Goal: Information Seeking & Learning: Learn about a topic

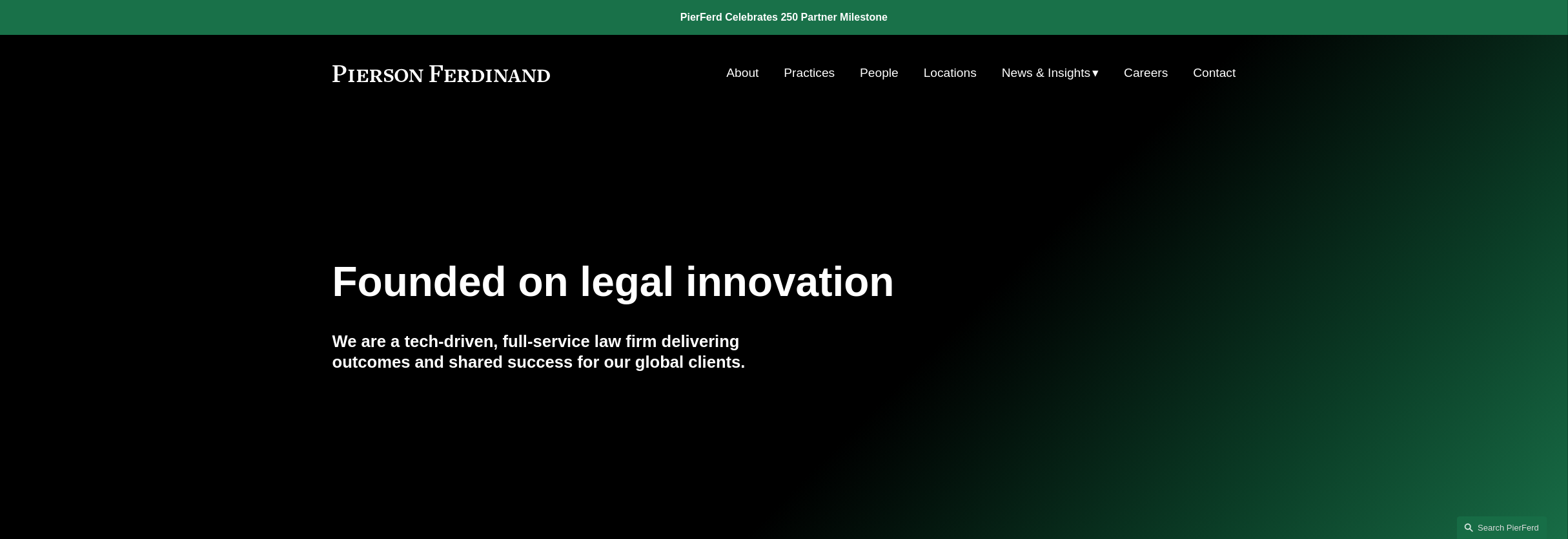
click at [870, 71] on link "People" at bounding box center [879, 73] width 38 height 24
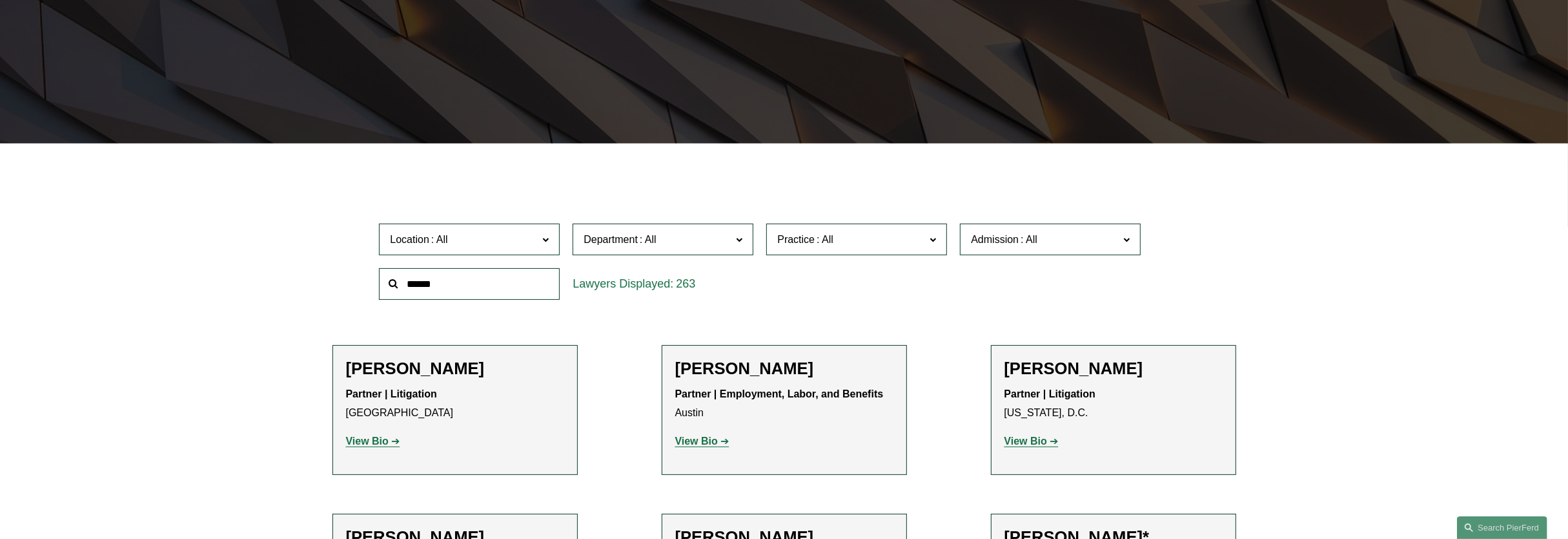
scroll to position [323, 0]
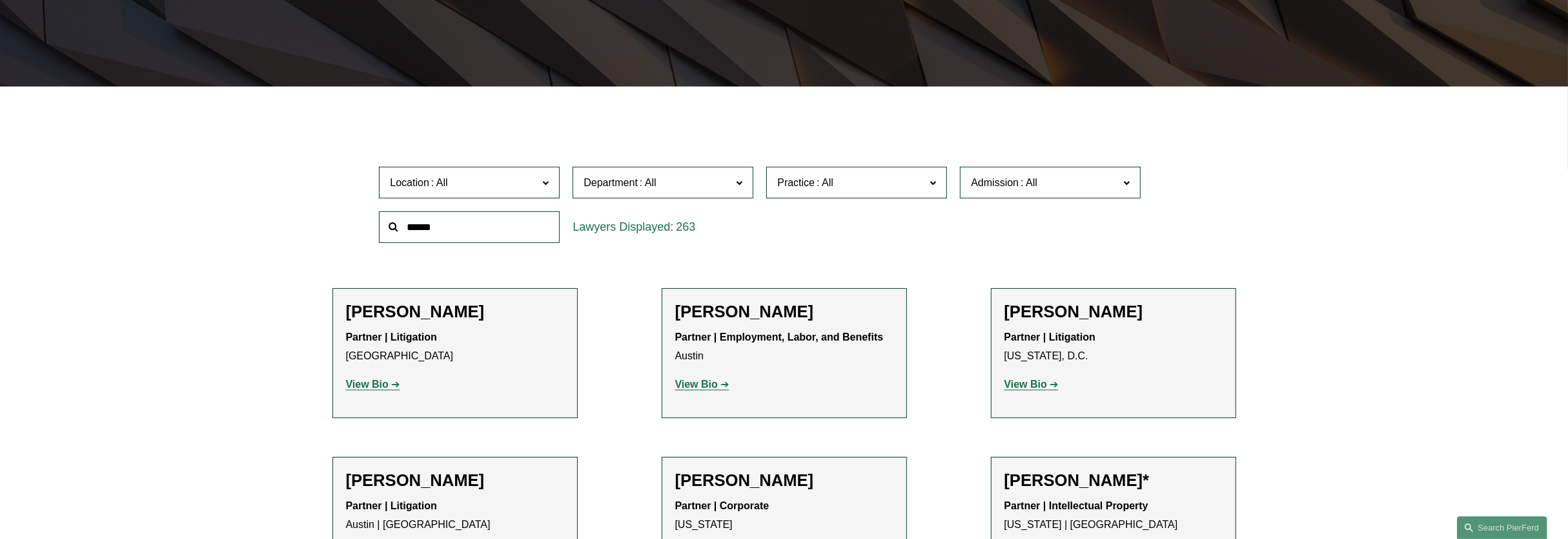
click at [377, 383] on strong "View Bio" at bounding box center [367, 384] width 43 height 11
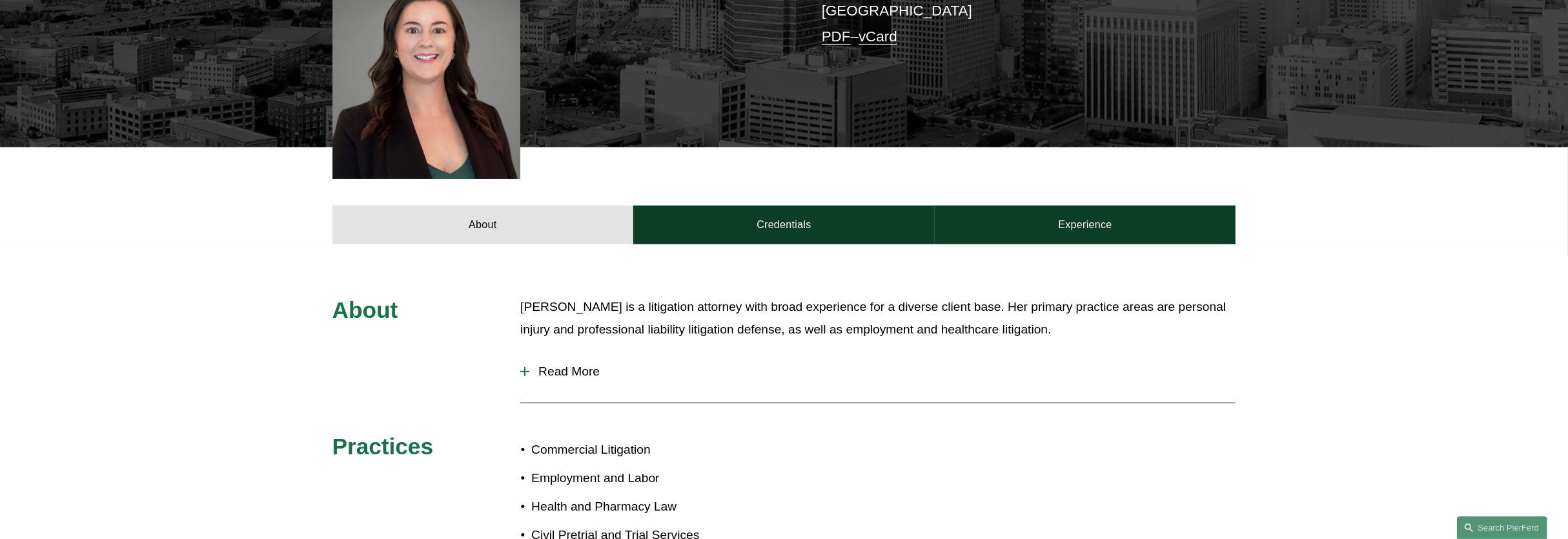
scroll to position [404, 0]
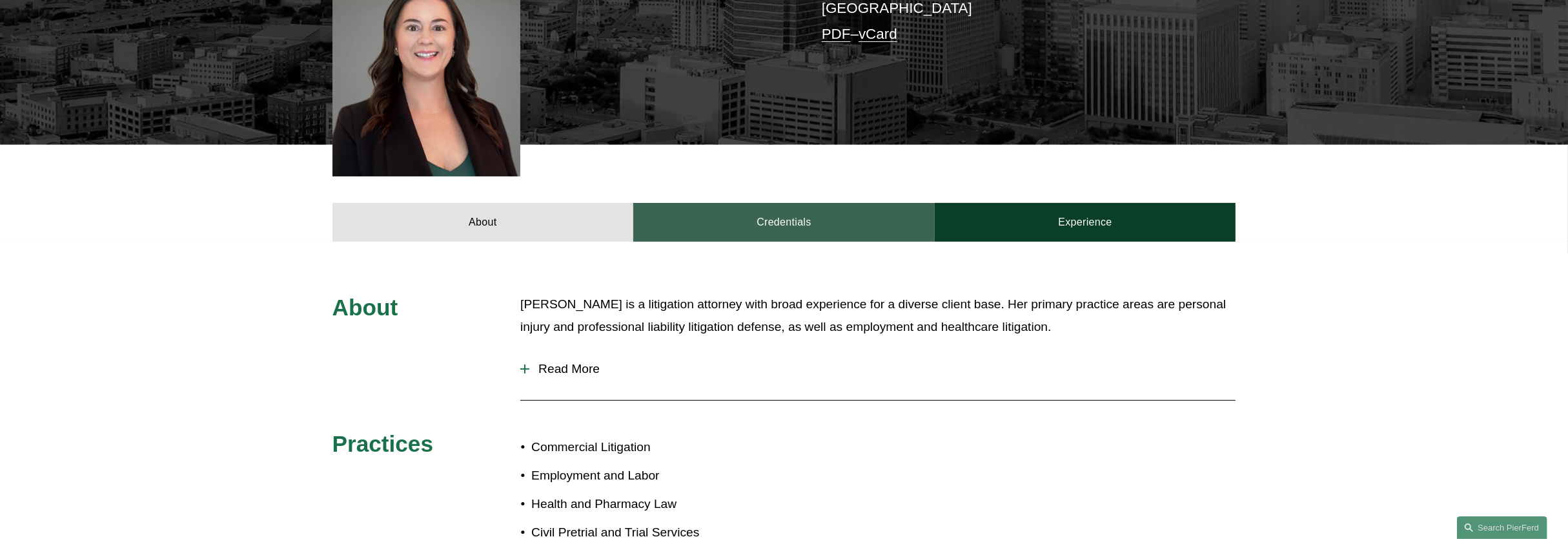
click at [799, 221] on link "Credentials" at bounding box center [783, 222] width 301 height 38
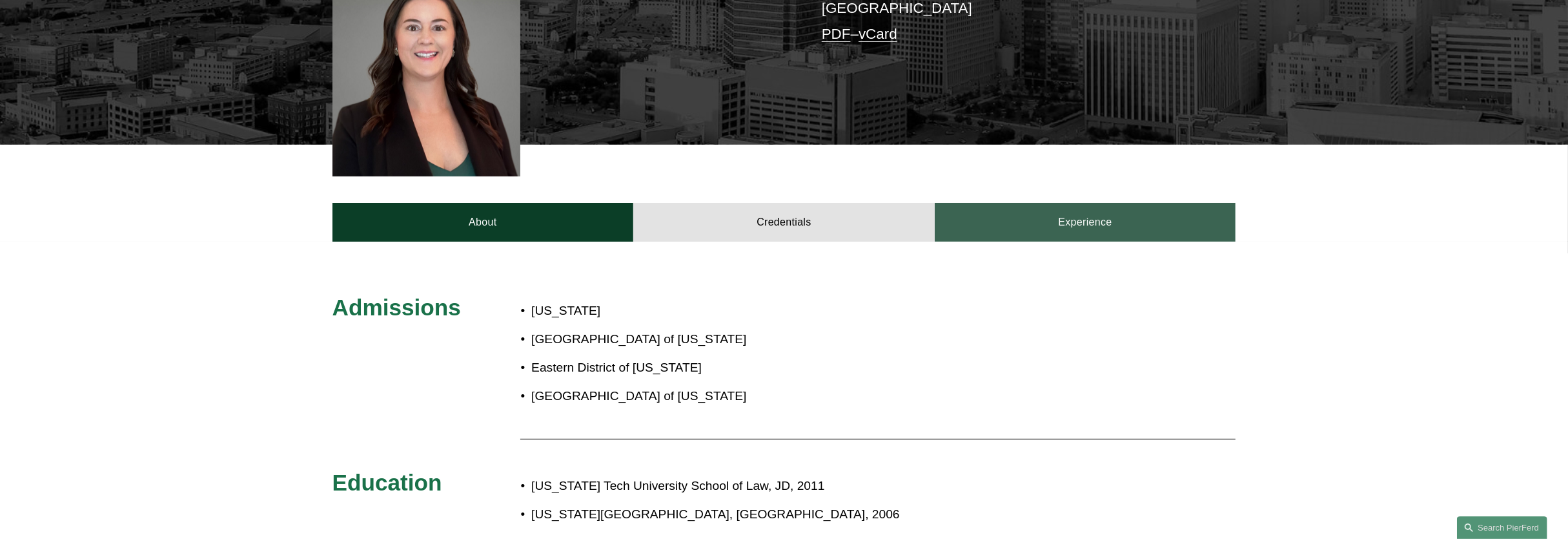
click at [1010, 203] on link "Experience" at bounding box center [1085, 222] width 301 height 38
